Goal: Information Seeking & Learning: Check status

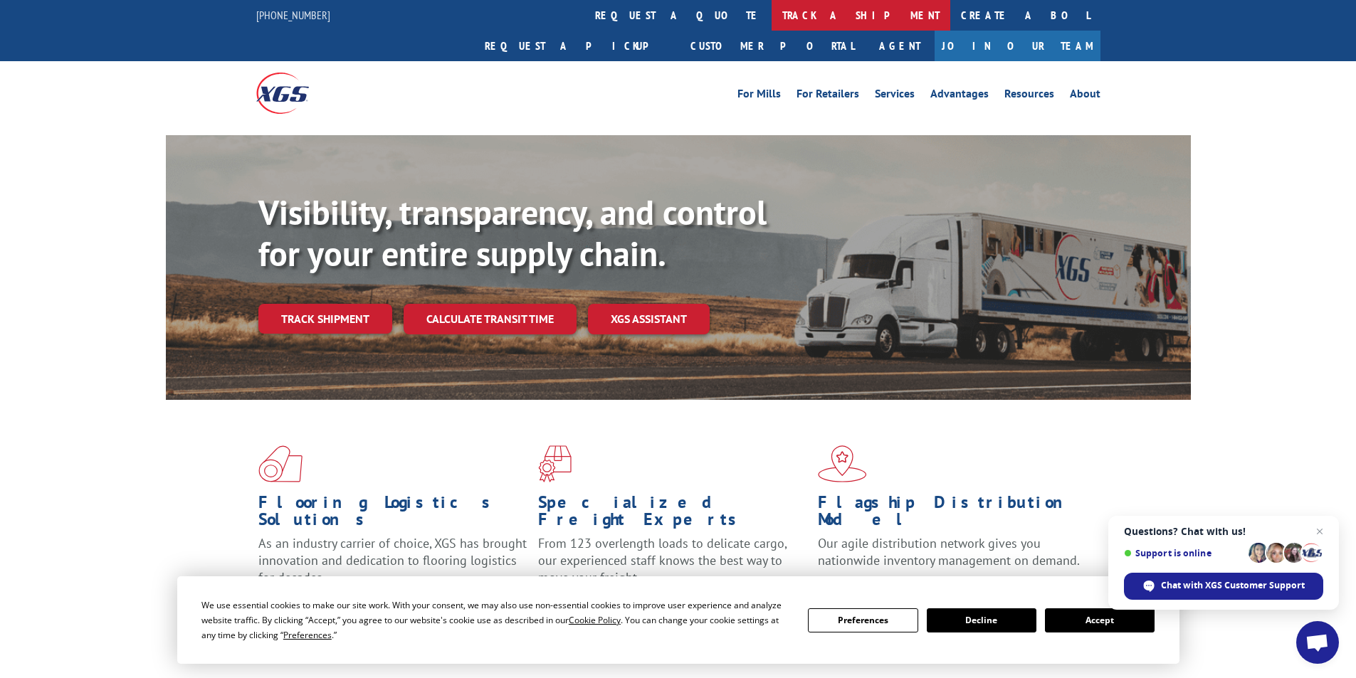
click at [771, 16] on link "track a shipment" at bounding box center [860, 15] width 179 height 31
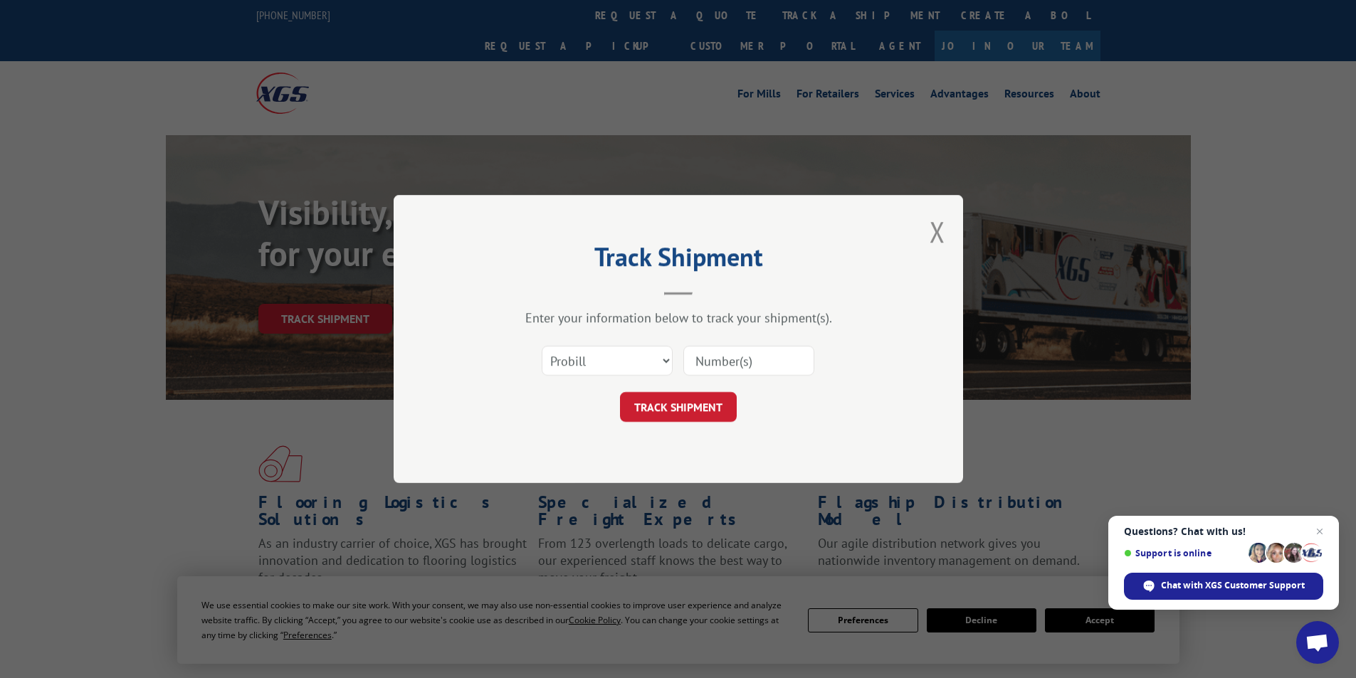
click at [685, 361] on input at bounding box center [748, 361] width 131 height 30
paste input "17602662"
type input "17602662"
click at [717, 425] on div "Track Shipment Enter your information below to track your shipment(s). Select c…" at bounding box center [678, 339] width 569 height 288
click at [723, 398] on button "TRACK SHIPMENT" at bounding box center [678, 407] width 117 height 30
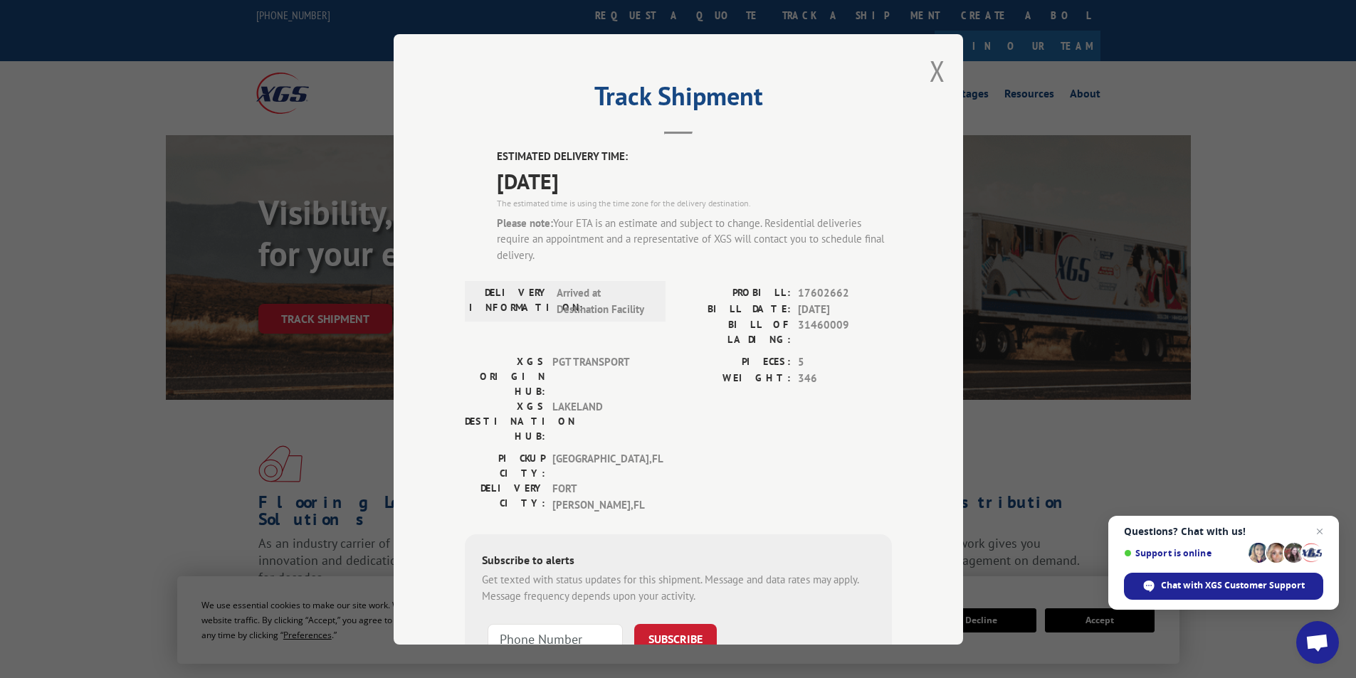
scroll to position [71, 0]
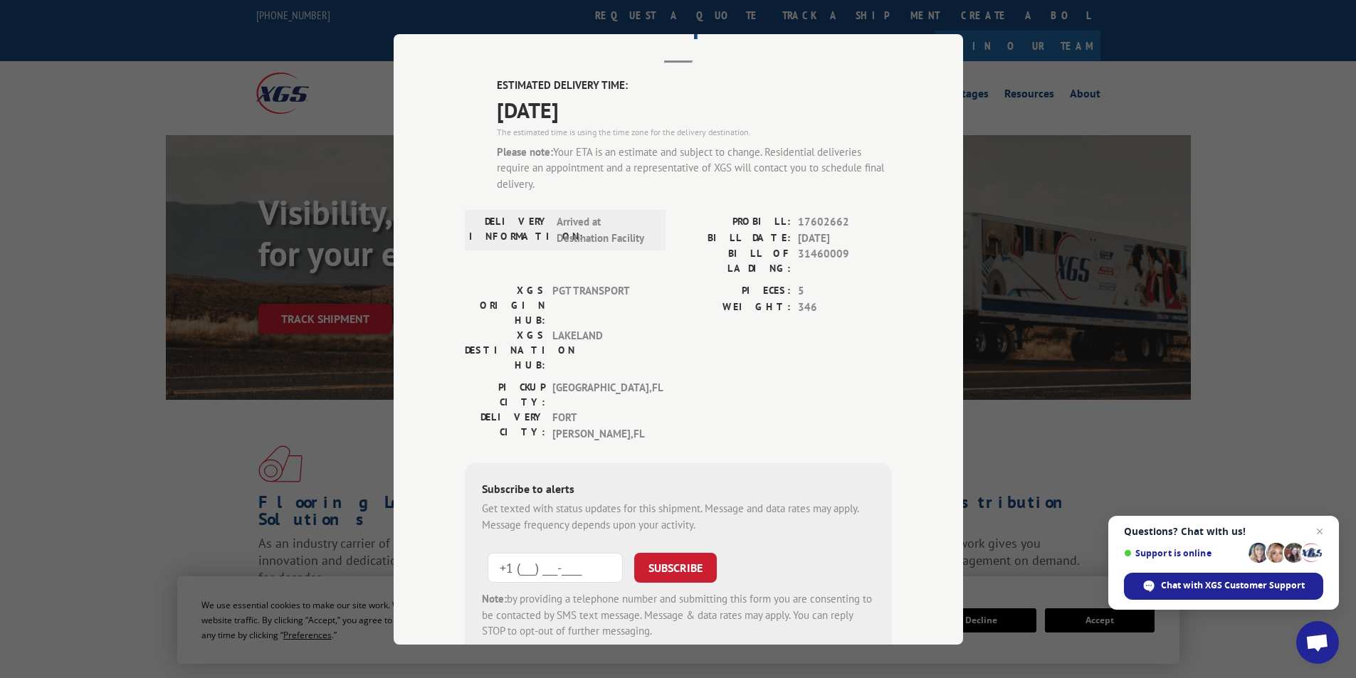
click at [593, 553] on input "+1 (___) ___-____" at bounding box center [554, 568] width 135 height 30
paste input "708) 845-9888"
type input "[PHONE_NUMBER]"
click at [650, 553] on button "SUBSCRIBE" at bounding box center [675, 568] width 83 height 30
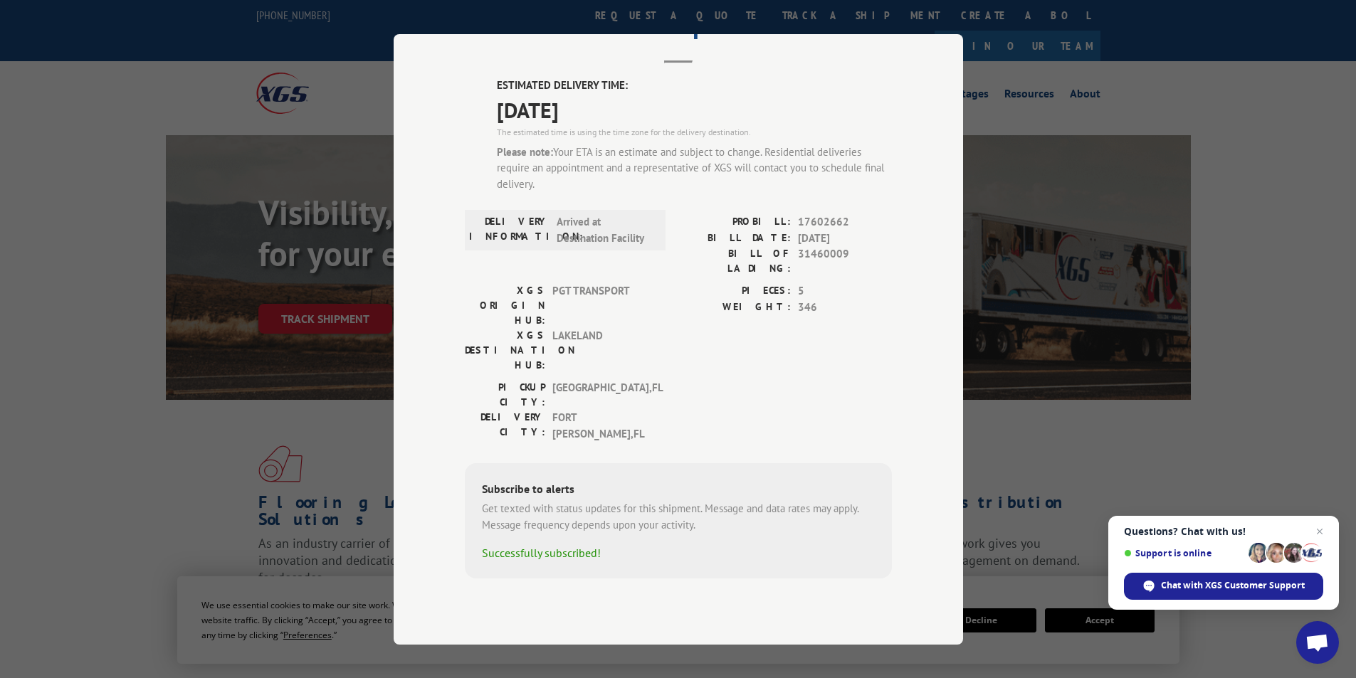
scroll to position [17, 0]
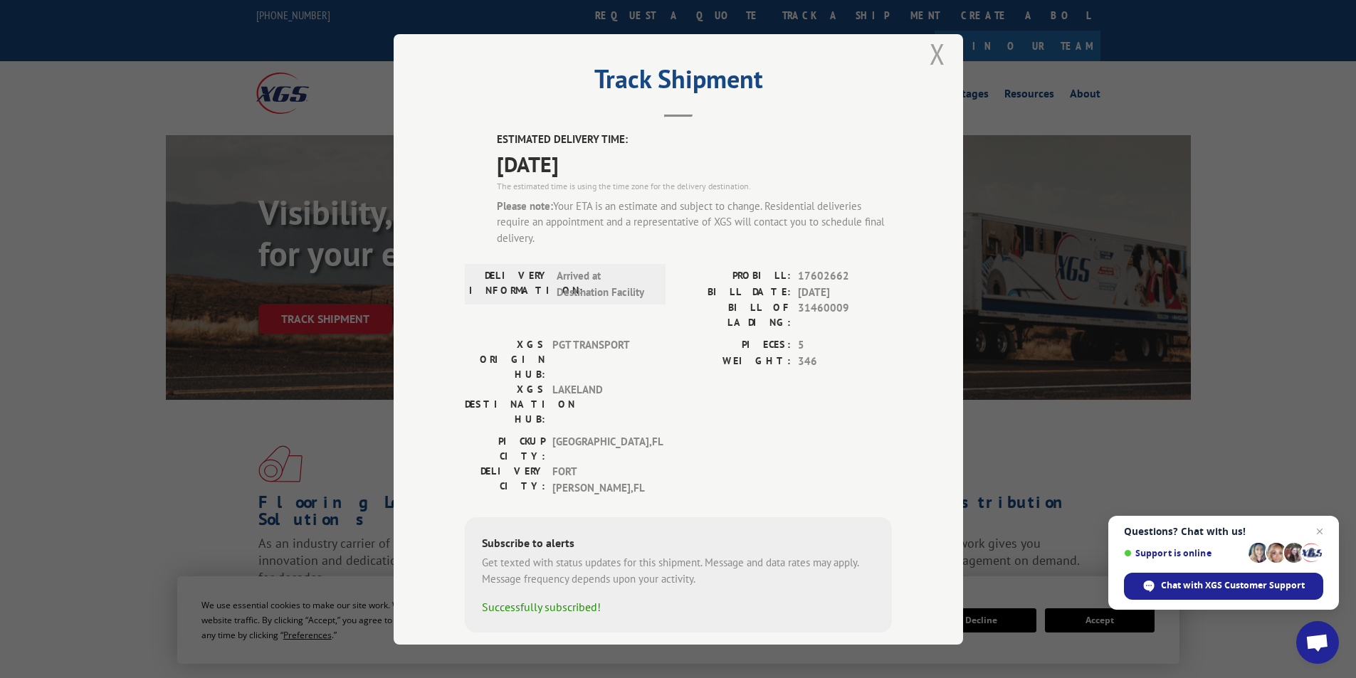
click at [929, 59] on button "Close modal" at bounding box center [937, 54] width 16 height 38
